Goal: Information Seeking & Learning: Learn about a topic

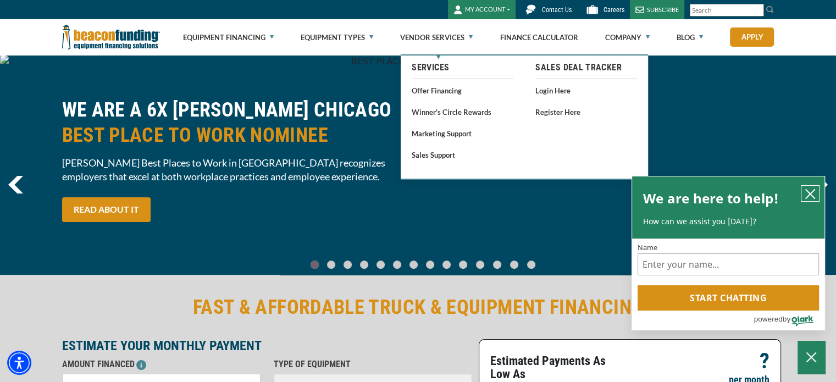
click at [807, 197] on icon "close chatbox" at bounding box center [809, 193] width 11 height 11
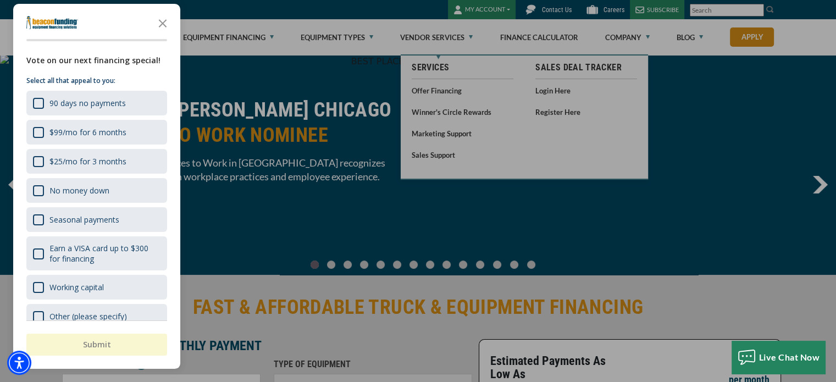
scroll to position [13, 0]
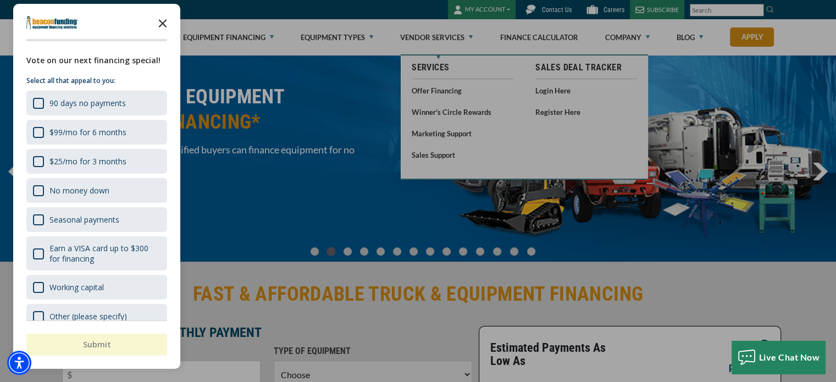
click at [160, 21] on polygon "Close the survey" at bounding box center [163, 23] width 8 height 8
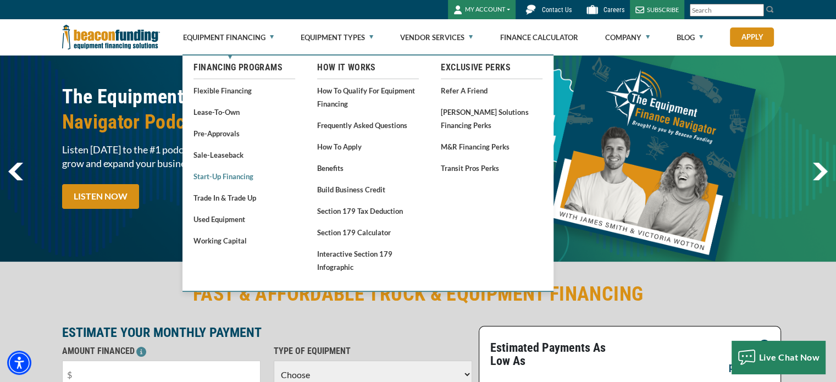
click at [241, 177] on link "Start-Up Financing" at bounding box center [244, 176] width 102 height 14
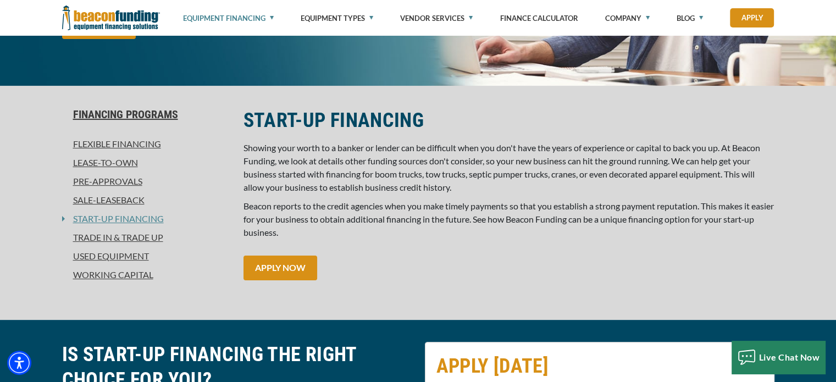
scroll to position [224, 0]
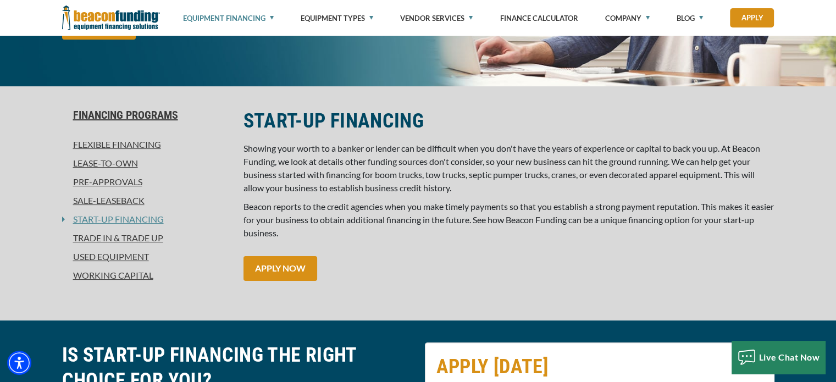
click at [104, 270] on link "Working Capital" at bounding box center [146, 275] width 168 height 13
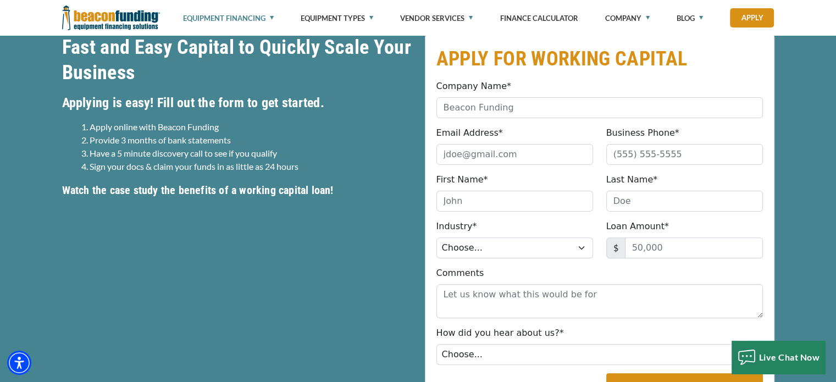
scroll to position [297, 0]
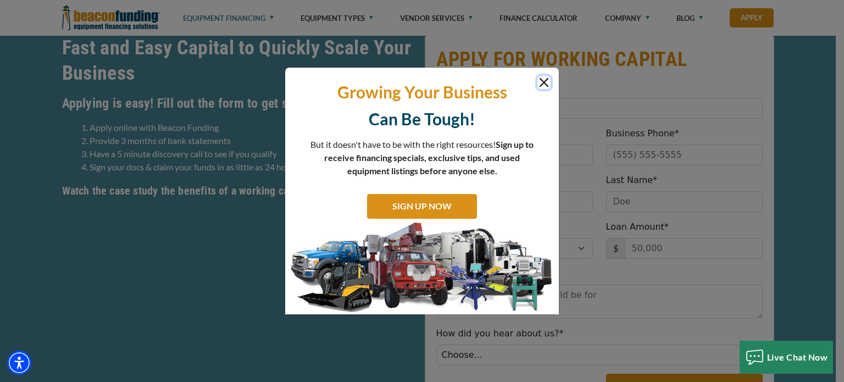
click at [539, 84] on button "Close" at bounding box center [543, 82] width 13 height 13
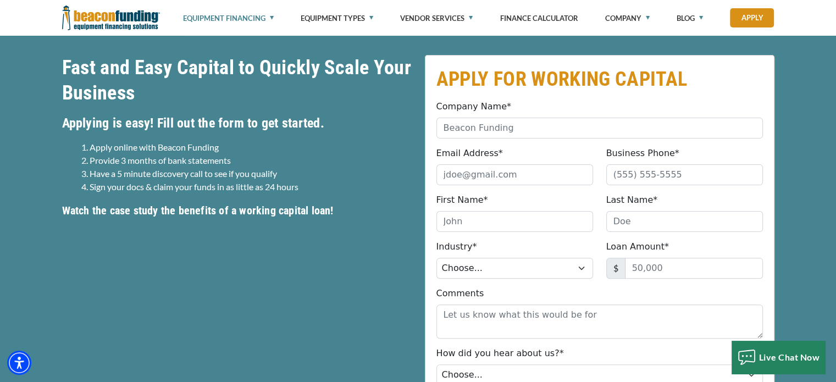
scroll to position [282, 0]
